Goal: Answer question/provide support: Share knowledge or assist other users

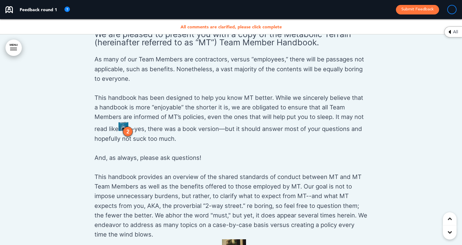
scroll to position [475, 0]
click at [126, 135] on div "2" at bounding box center [128, 131] width 10 height 10
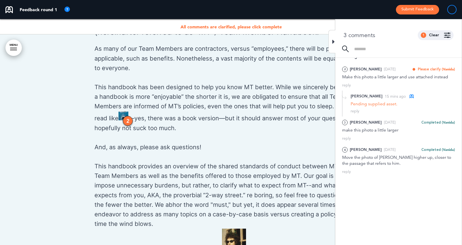
scroll to position [486, 0]
click at [38, 155] on div at bounding box center [231, 178] width 462 height 417
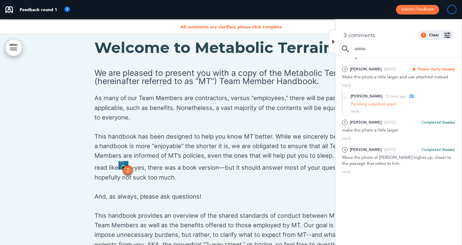
scroll to position [429, 0]
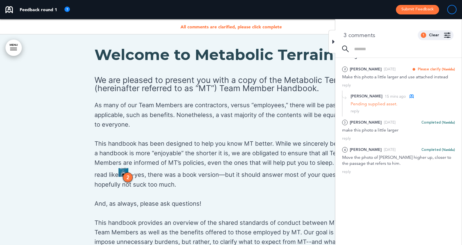
click at [68, 79] on div at bounding box center [231, 235] width 462 height 417
click at [49, 82] on div at bounding box center [231, 235] width 462 height 417
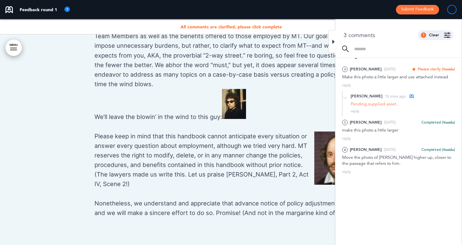
scroll to position [626, 0]
click at [57, 111] on div at bounding box center [231, 38] width 462 height 417
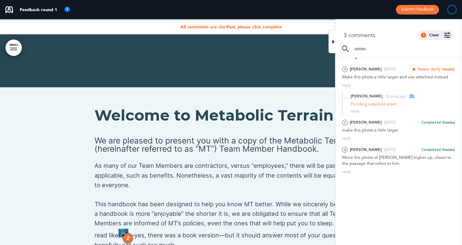
scroll to position [367, 0]
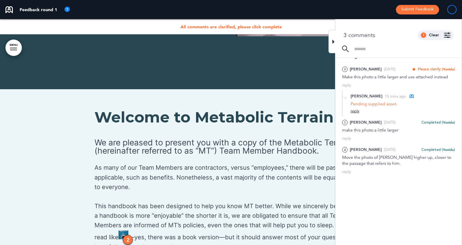
click at [356, 111] on div "reply" at bounding box center [354, 111] width 9 height 5
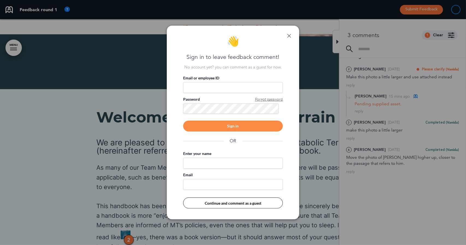
click at [289, 34] on link at bounding box center [289, 36] width 4 height 4
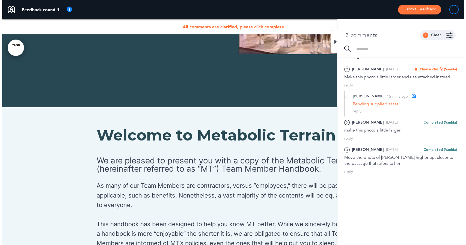
scroll to position [318, 0]
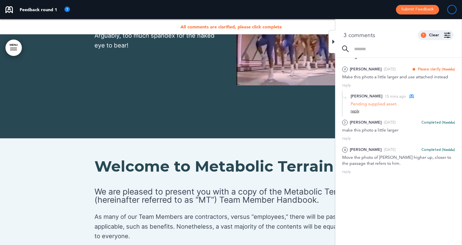
click at [356, 112] on div "reply" at bounding box center [354, 111] width 9 height 5
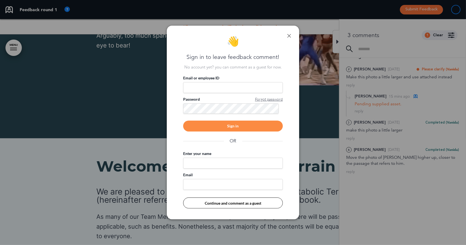
click at [211, 85] on input "Email or employee ID" at bounding box center [233, 87] width 100 height 11
type input "**********"
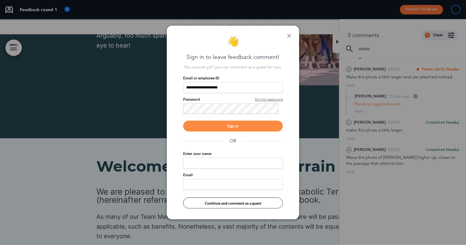
click at [218, 128] on div "Sign in" at bounding box center [233, 126] width 100 height 11
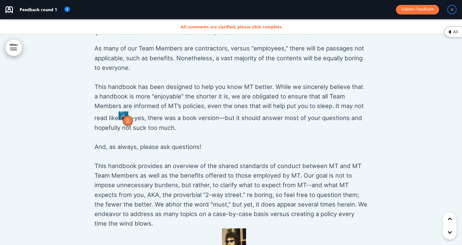
scroll to position [485, 0]
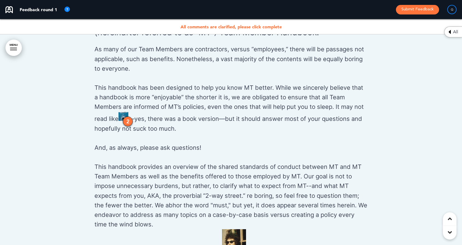
click at [129, 124] on div "2" at bounding box center [128, 121] width 10 height 10
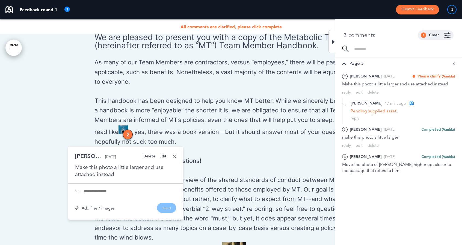
scroll to position [472, 0]
click at [97, 209] on div "Add files / images" at bounding box center [94, 207] width 39 height 4
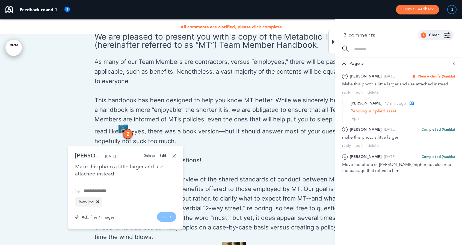
click at [169, 218] on div "Add files / images Send" at bounding box center [125, 217] width 101 height 10
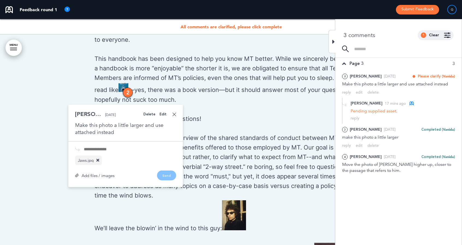
scroll to position [515, 0]
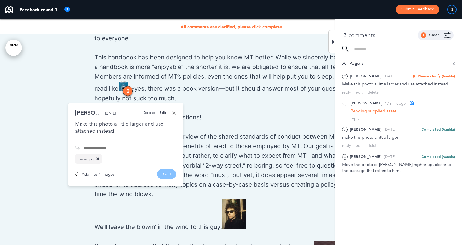
click at [166, 176] on div "Add files / images Send" at bounding box center [125, 174] width 101 height 10
click at [165, 113] on div "Edit" at bounding box center [162, 113] width 7 height 4
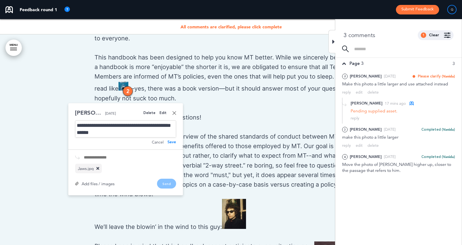
click at [170, 185] on div "Add files / images Send" at bounding box center [125, 184] width 101 height 10
click at [174, 112] on link at bounding box center [174, 113] width 4 height 4
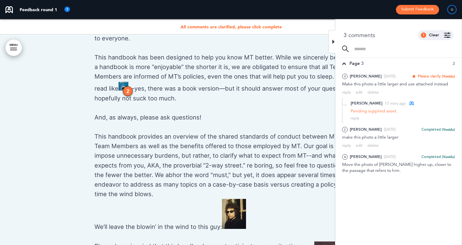
click at [409, 103] on img at bounding box center [411, 103] width 4 height 4
click at [127, 96] on div "2" at bounding box center [128, 91] width 10 height 10
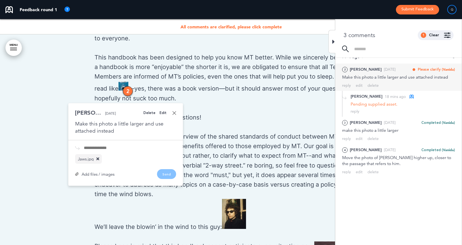
scroll to position [8, 0]
click at [161, 177] on div "Add files / images Send" at bounding box center [125, 174] width 101 height 10
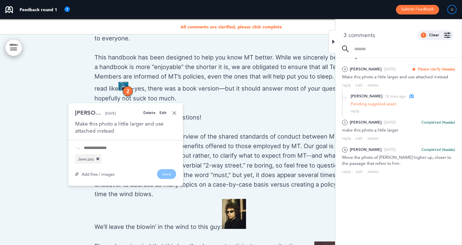
click at [94, 173] on div "Add files / images" at bounding box center [94, 174] width 39 height 4
click at [163, 176] on div "Add files / images Send" at bounding box center [125, 174] width 101 height 10
click at [164, 175] on div "Add files / images Send" at bounding box center [125, 174] width 101 height 10
click at [174, 113] on link at bounding box center [174, 113] width 4 height 4
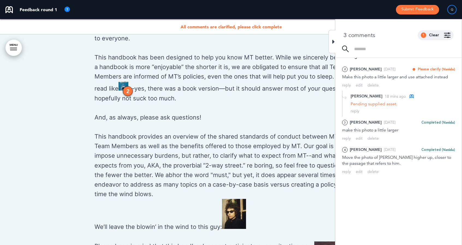
click at [331, 43] on div at bounding box center [331, 41] width 7 height 23
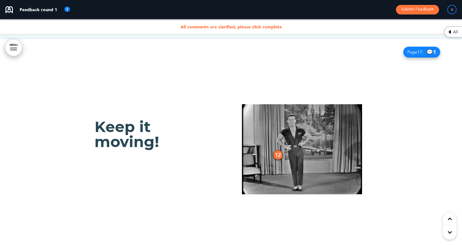
scroll to position [5171, 0]
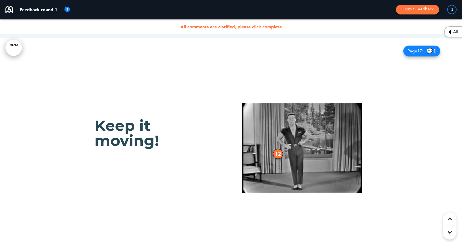
click at [276, 149] on div "12" at bounding box center [278, 154] width 10 height 10
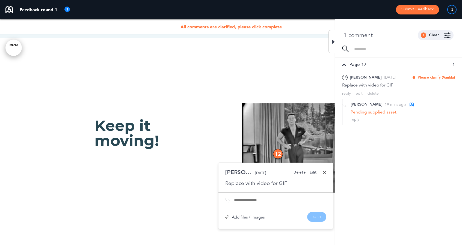
click at [236, 215] on div "Add files / images" at bounding box center [244, 217] width 39 height 4
click at [247, 209] on icon at bounding box center [247, 211] width 3 height 4
click at [313, 221] on div "Add files / images Send" at bounding box center [275, 226] width 101 height 10
